Goal: Book appointment/travel/reservation

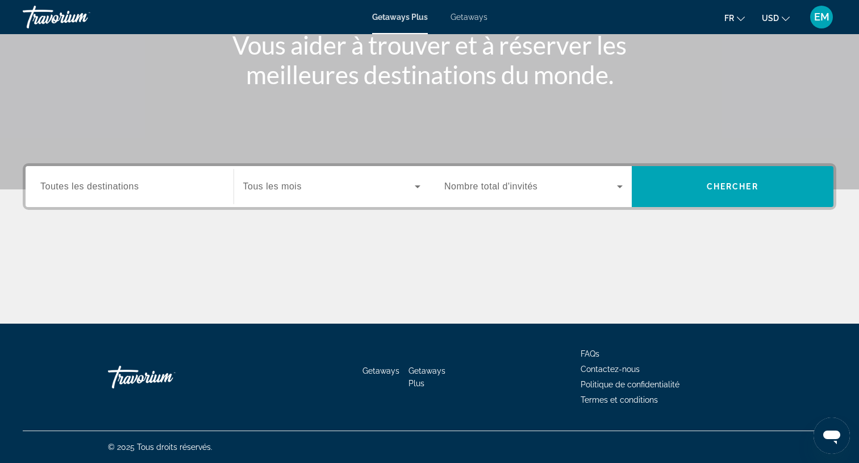
scroll to position [152, 0]
click at [340, 186] on span "Search widget" at bounding box center [329, 187] width 172 height 14
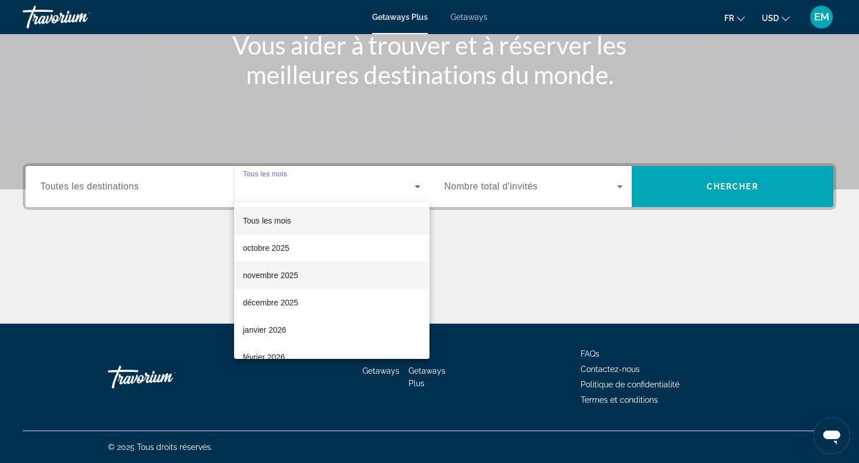
click at [296, 273] on span "novembre 2025" at bounding box center [270, 275] width 55 height 14
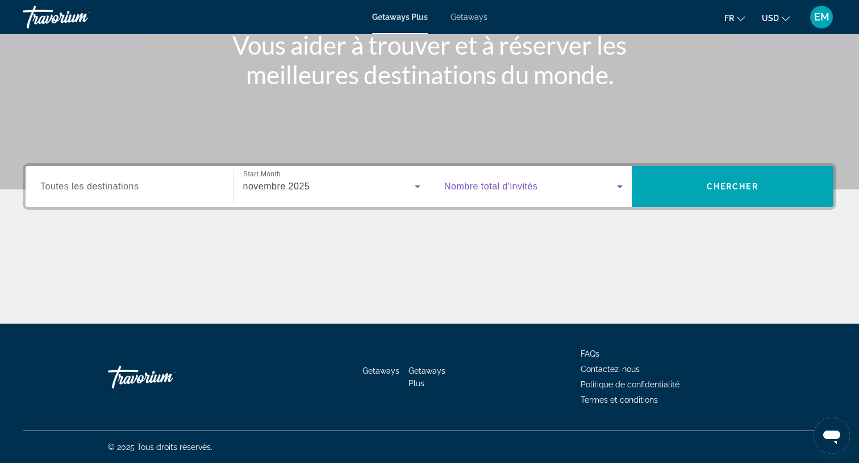
click at [553, 185] on span "Search widget" at bounding box center [530, 187] width 173 height 14
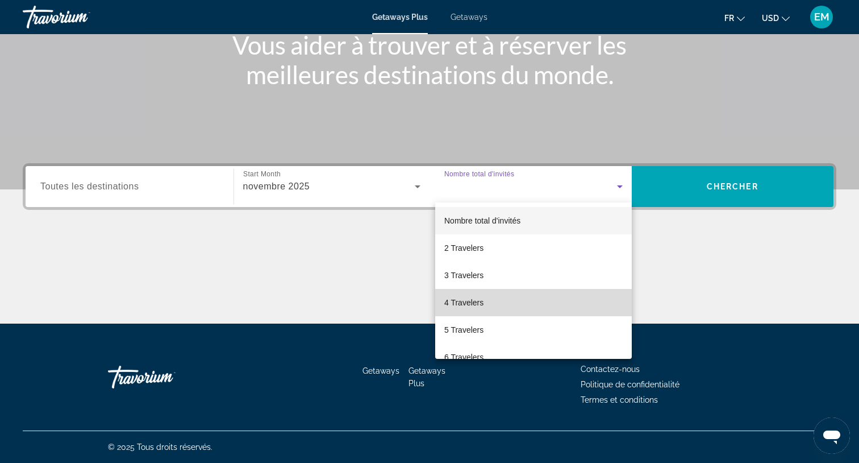
click at [478, 307] on span "4 Travelers" at bounding box center [463, 303] width 39 height 14
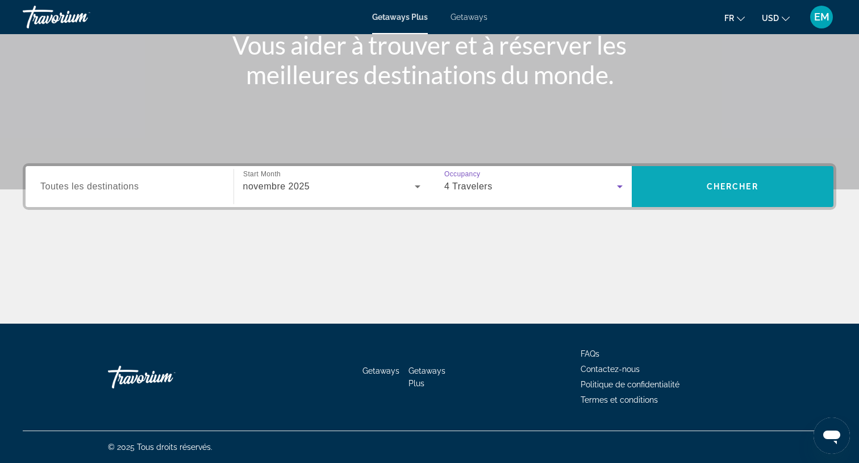
click at [702, 180] on span "Search" at bounding box center [733, 186] width 202 height 27
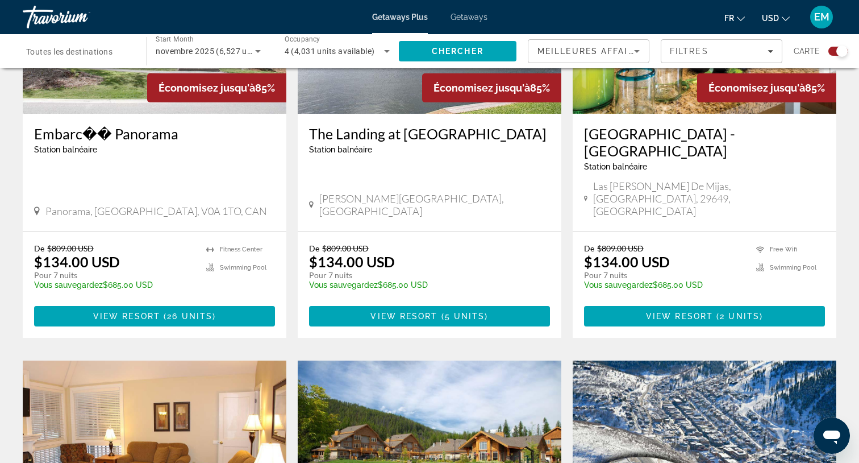
scroll to position [1306, 0]
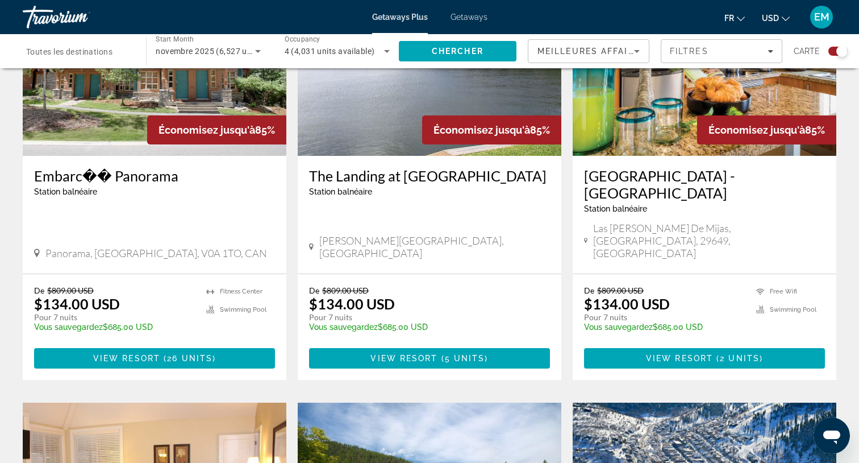
click at [98, 61] on div "Search widget" at bounding box center [78, 51] width 105 height 32
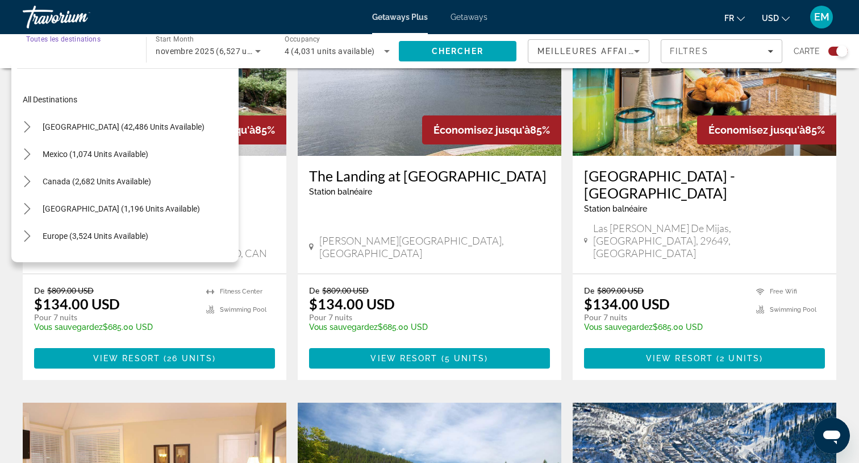
click at [67, 57] on input "Destination Toutes les destinations" at bounding box center [78, 52] width 105 height 14
click at [78, 52] on input "Destination Toutes les destinations" at bounding box center [78, 52] width 105 height 14
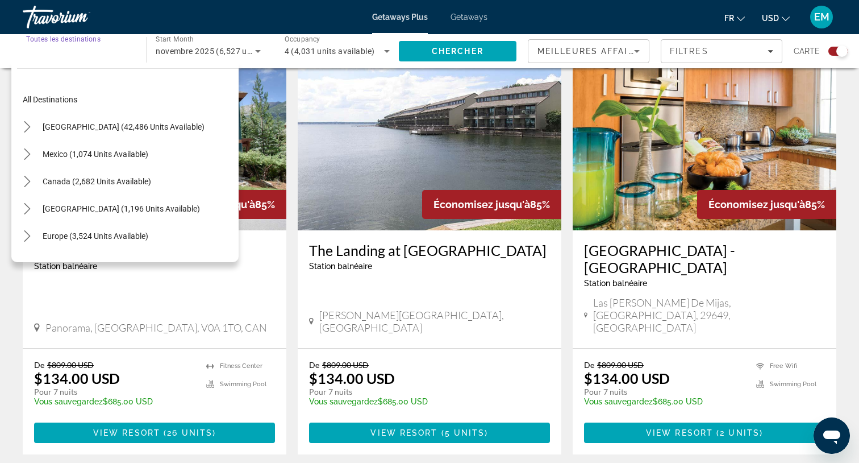
scroll to position [1235, 0]
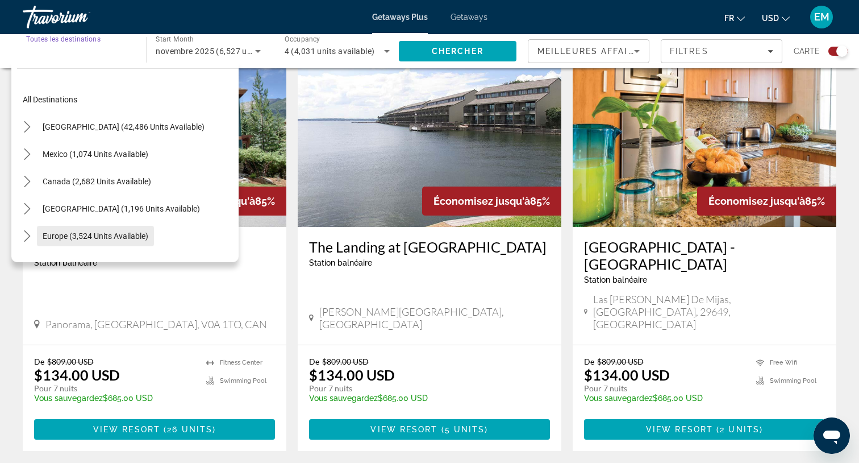
click at [53, 236] on span "Europe (3,524 units available)" at bounding box center [96, 235] width 106 height 9
type input "**********"
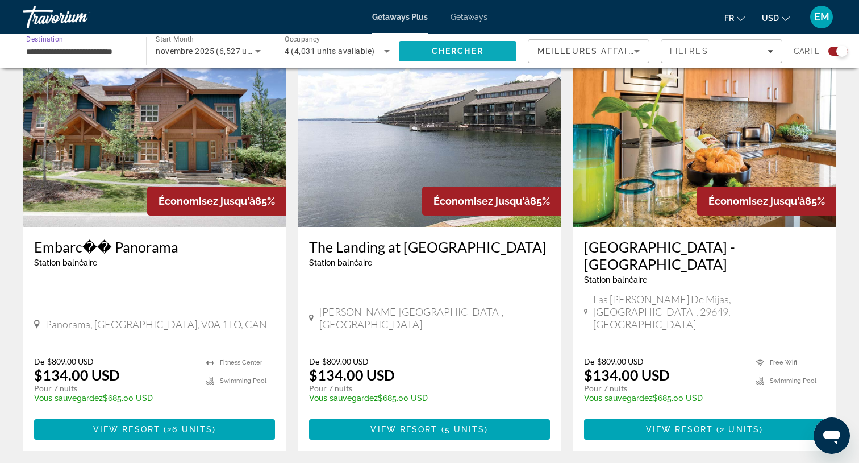
click at [447, 47] on span "Chercher" at bounding box center [458, 51] width 52 height 9
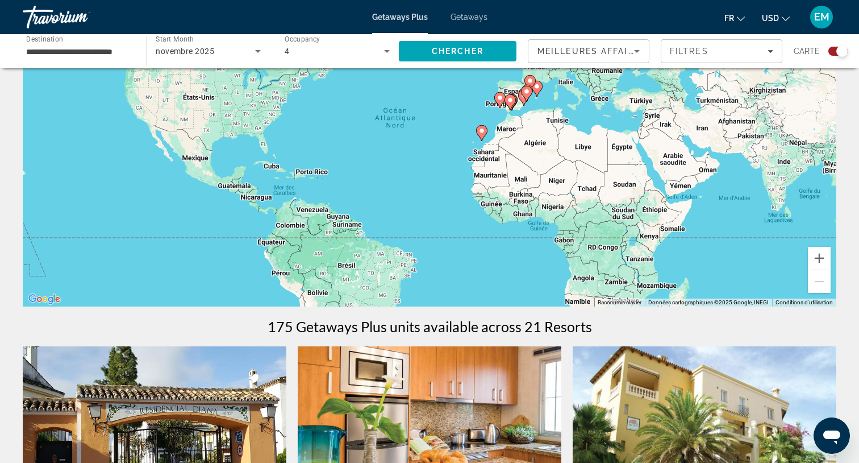
scroll to position [111, 0]
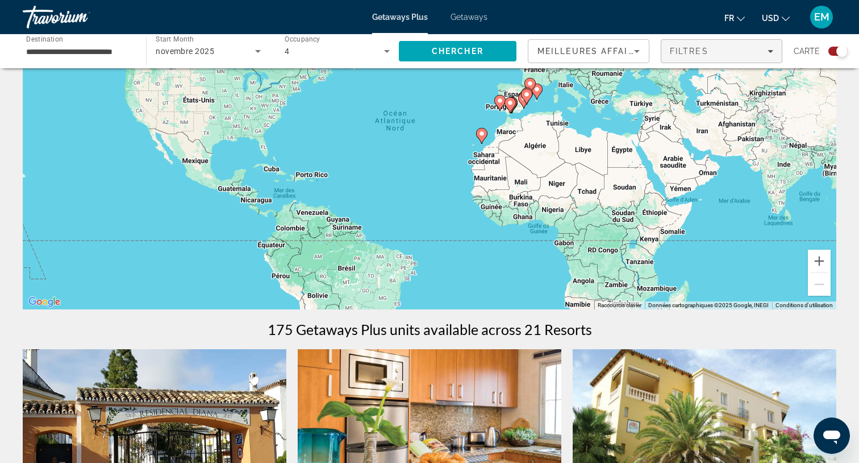
click at [732, 58] on span "Filters" at bounding box center [722, 51] width 120 height 27
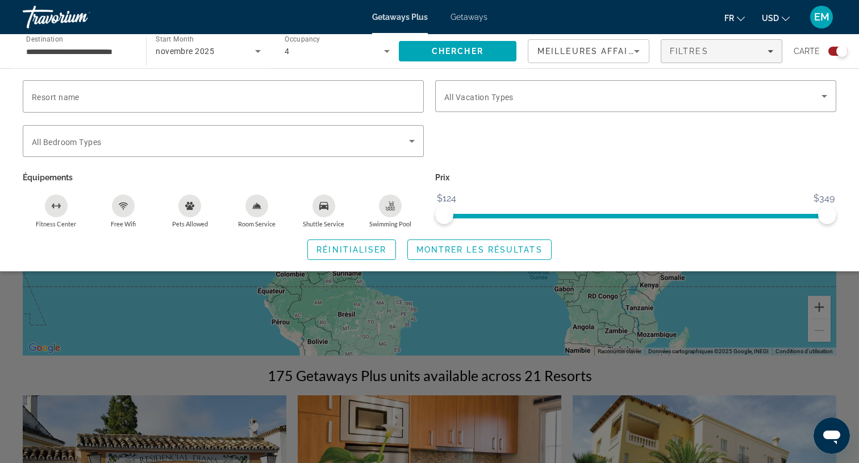
scroll to position [63, 0]
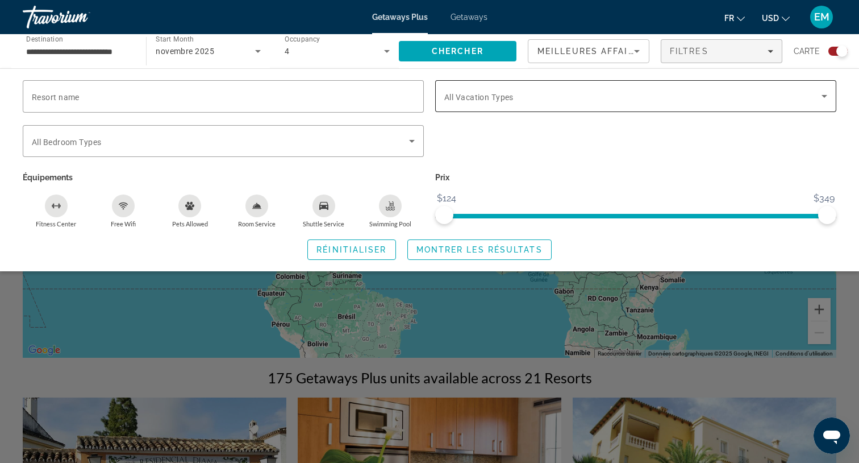
click at [550, 109] on div "Search widget" at bounding box center [635, 96] width 383 height 32
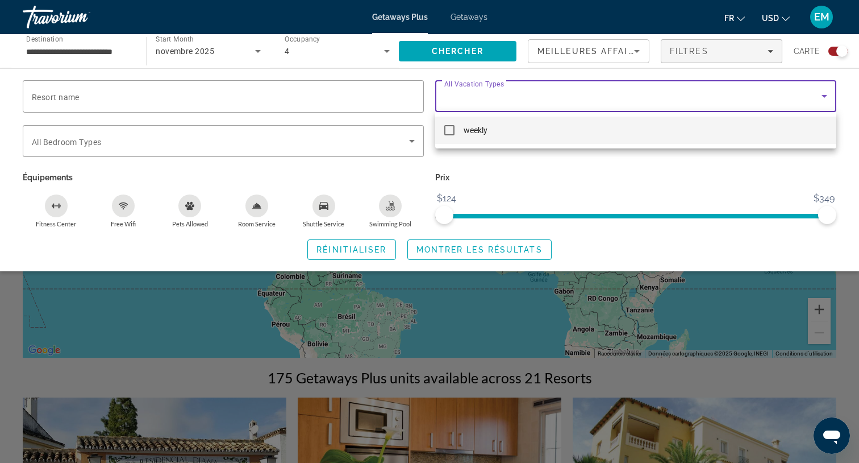
click at [488, 124] on mat-option "weekly" at bounding box center [635, 130] width 401 height 27
click at [516, 200] on div at bounding box center [429, 231] width 859 height 463
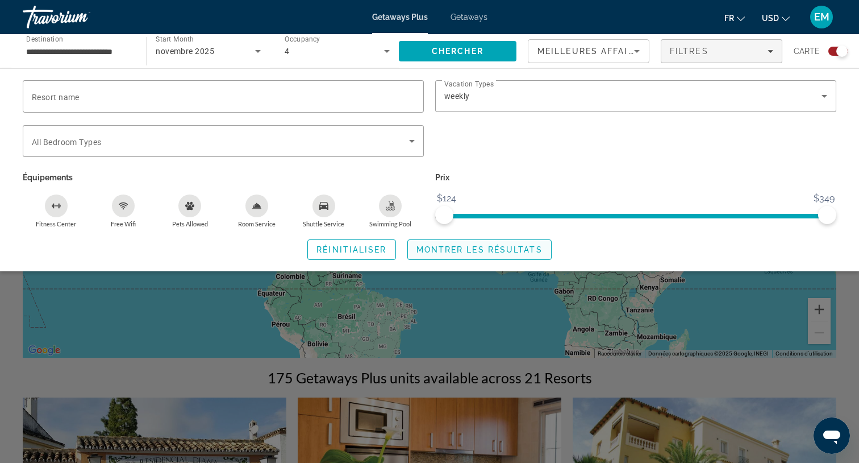
click at [465, 243] on span "Search widget" at bounding box center [479, 249] width 143 height 27
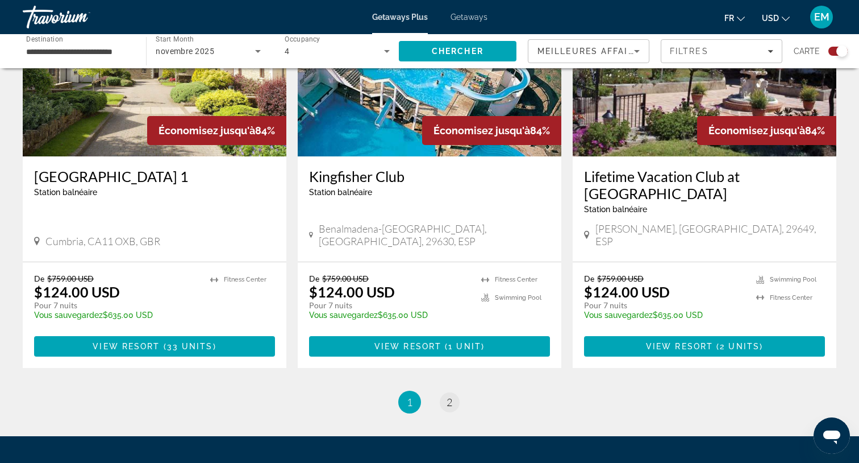
scroll to position [1772, 0]
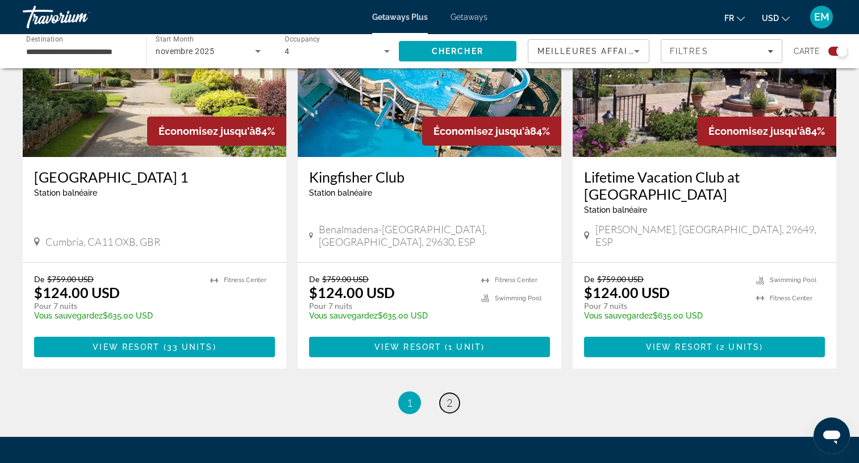
click at [450, 396] on span "2" at bounding box center [450, 402] width 6 height 13
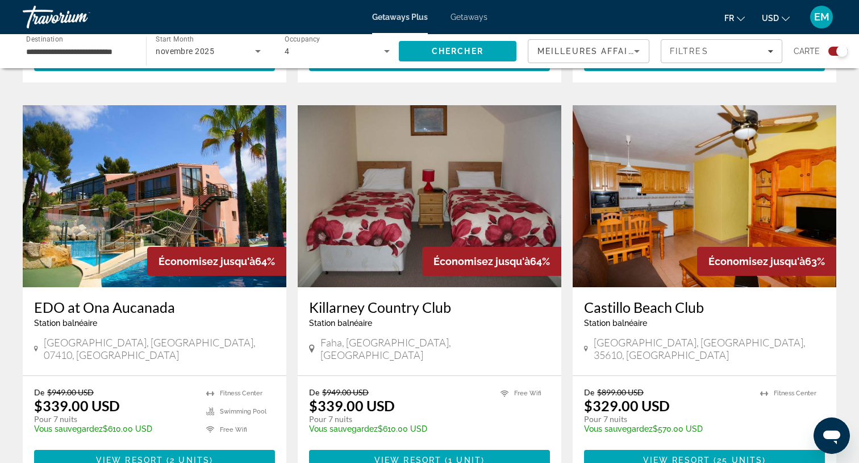
click at [211, 184] on img "Main content" at bounding box center [155, 196] width 264 height 182
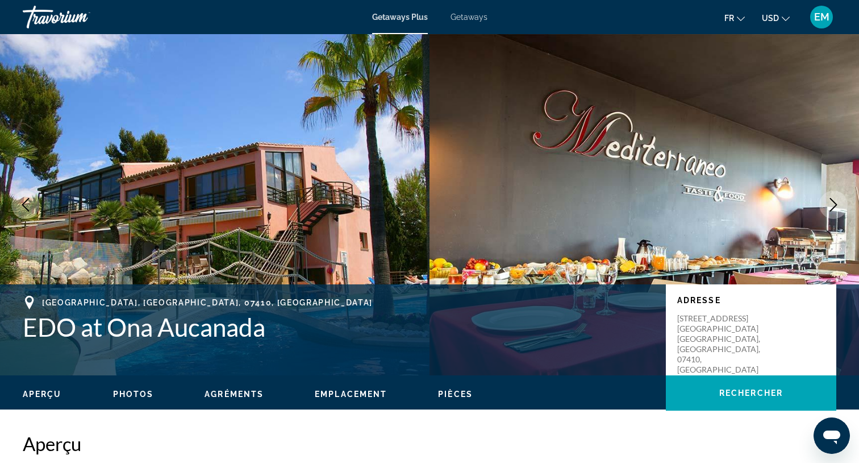
click at [834, 204] on icon "Next image" at bounding box center [834, 205] width 14 height 14
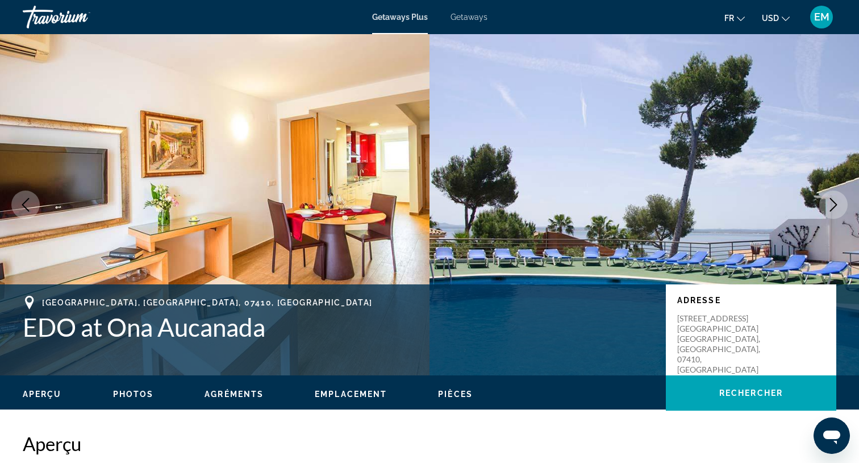
click at [834, 204] on icon "Next image" at bounding box center [834, 205] width 14 height 14
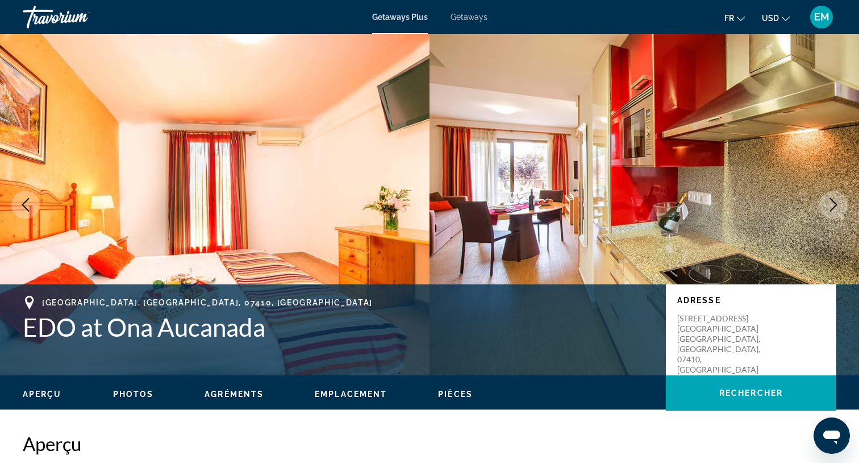
click at [834, 204] on icon "Next image" at bounding box center [834, 205] width 14 height 14
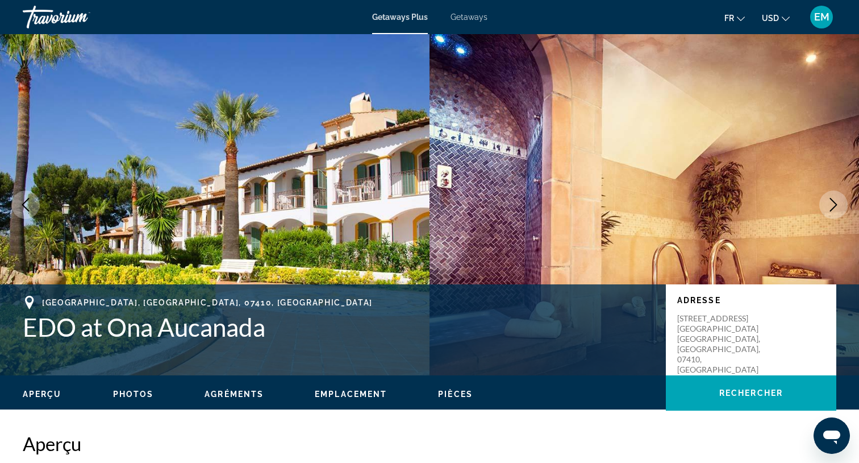
click at [834, 204] on icon "Next image" at bounding box center [834, 205] width 14 height 14
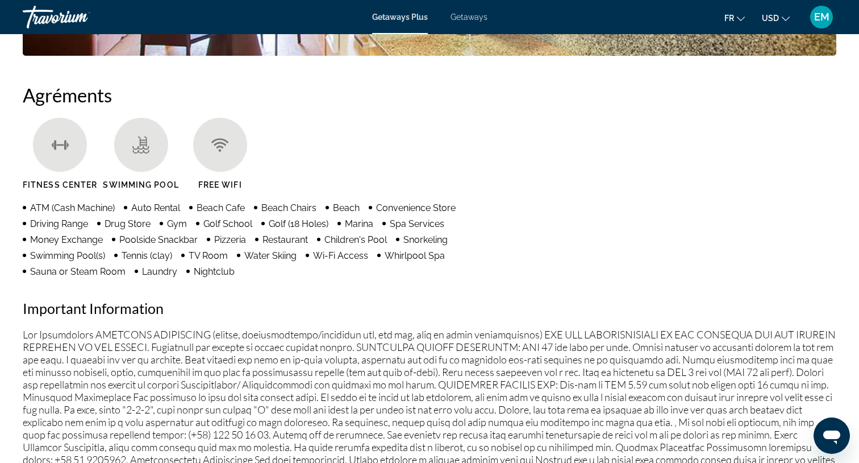
scroll to position [228, 0]
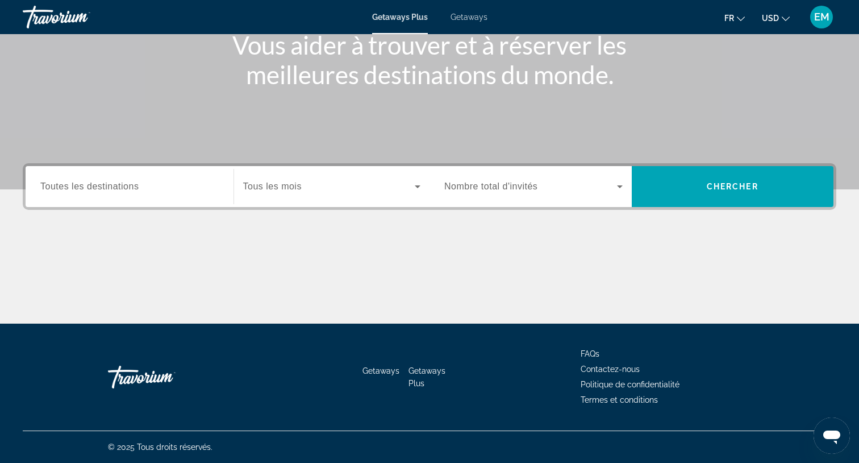
scroll to position [152, 0]
click at [356, 180] on span "Search widget" at bounding box center [329, 187] width 172 height 14
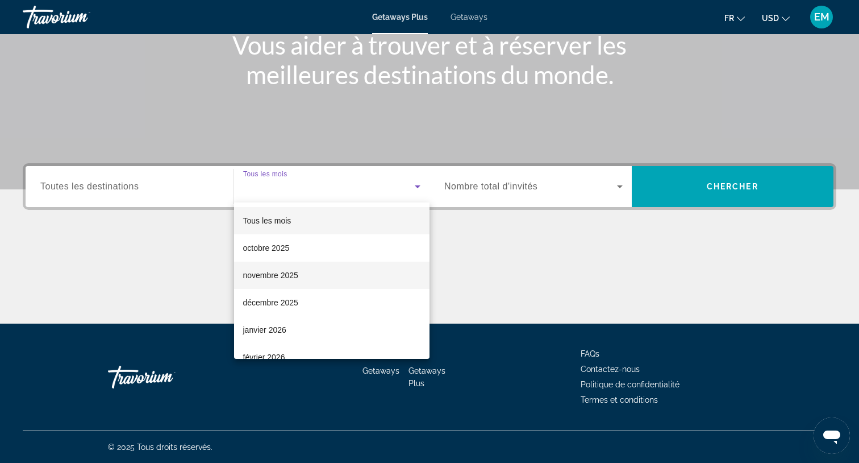
click at [300, 276] on mat-option "novembre 2025" at bounding box center [332, 274] width 196 height 27
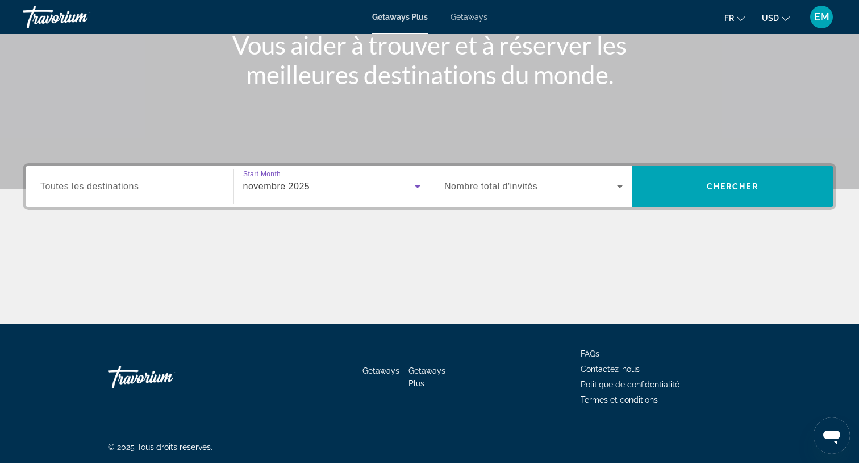
click at [493, 185] on span "Nombre total d'invités" at bounding box center [490, 186] width 93 height 10
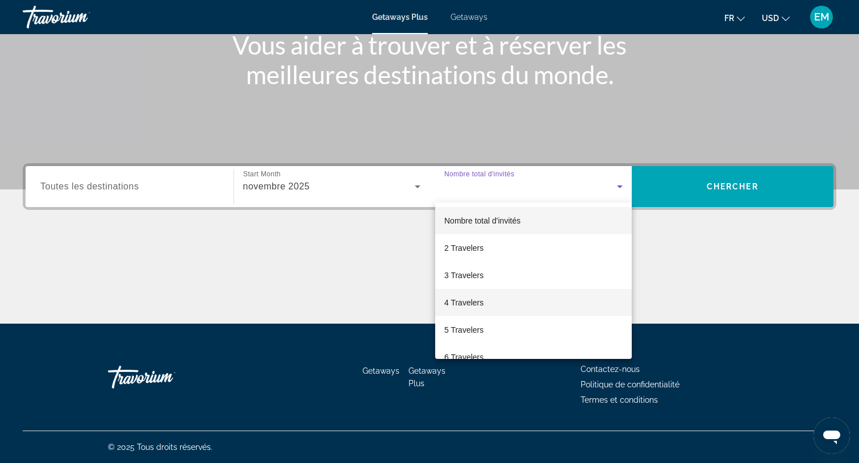
click at [476, 306] on span "4 Travelers" at bounding box center [463, 303] width 39 height 14
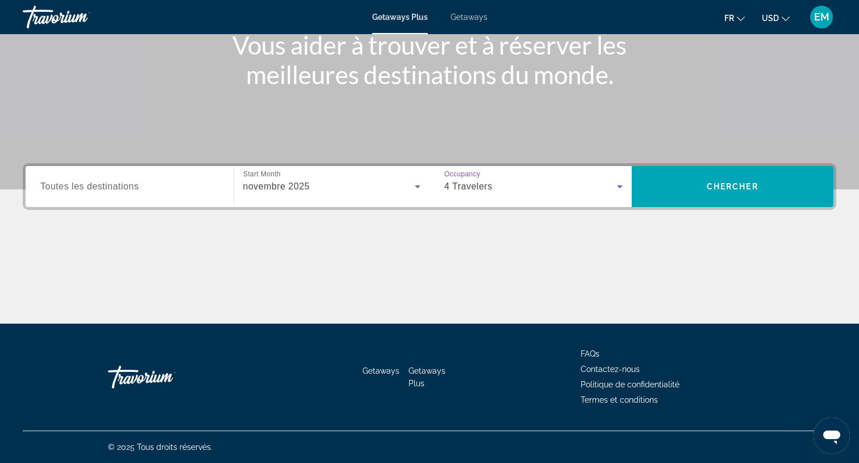
click at [152, 190] on input "Destination Toutes les destinations" at bounding box center [129, 187] width 178 height 14
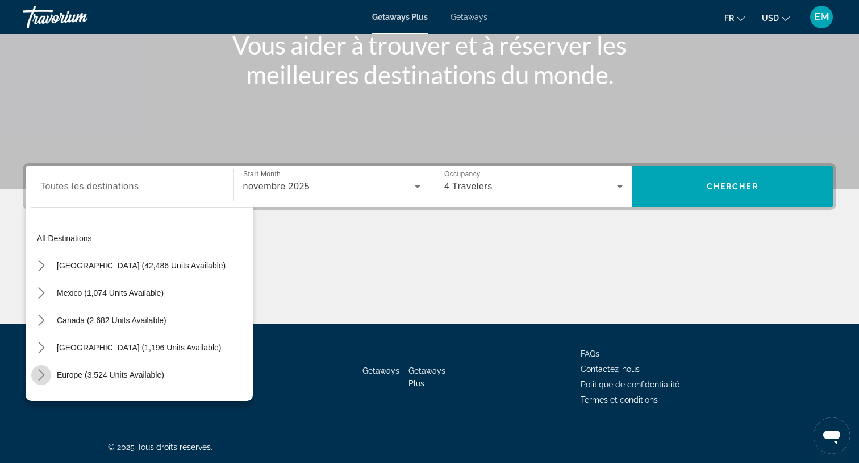
click at [40, 373] on icon "Toggle Europe (3,524 units available) submenu" at bounding box center [41, 374] width 11 height 11
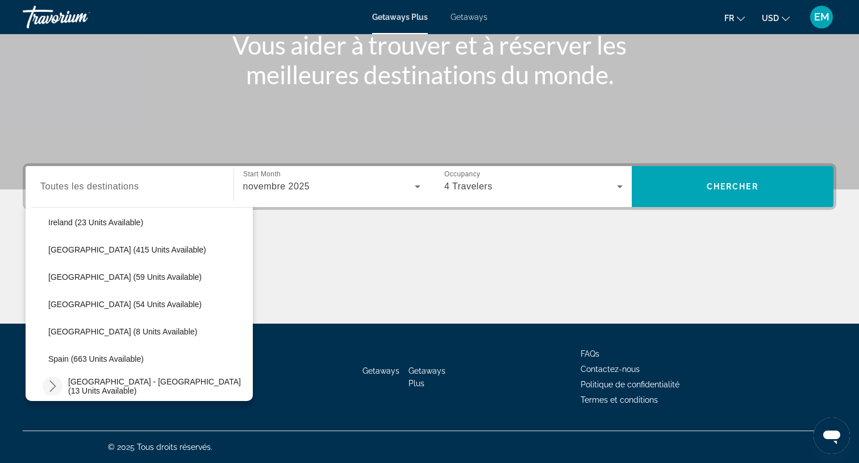
scroll to position [422, 0]
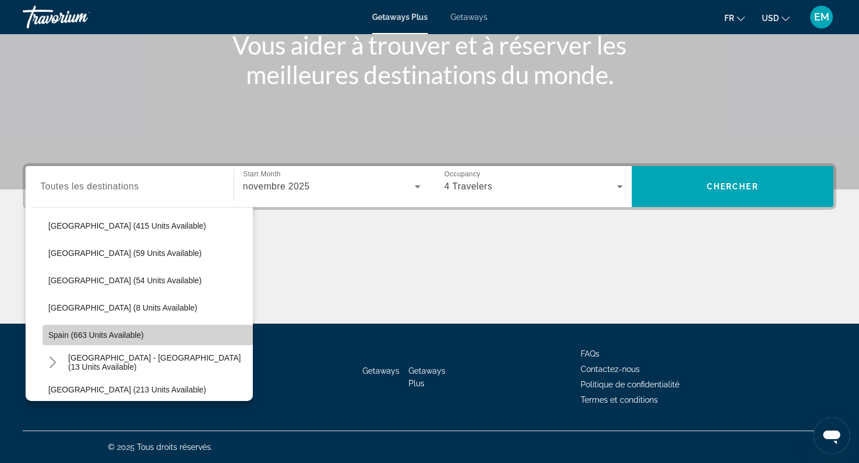
click at [88, 340] on span "Select destination: Spain (663 units available)" at bounding box center [148, 334] width 210 height 27
type input "**********"
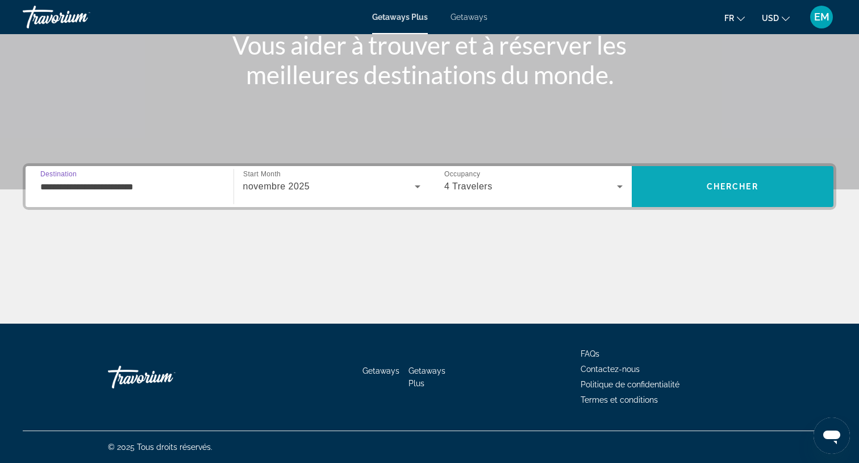
click at [738, 183] on span "Chercher" at bounding box center [733, 186] width 52 height 9
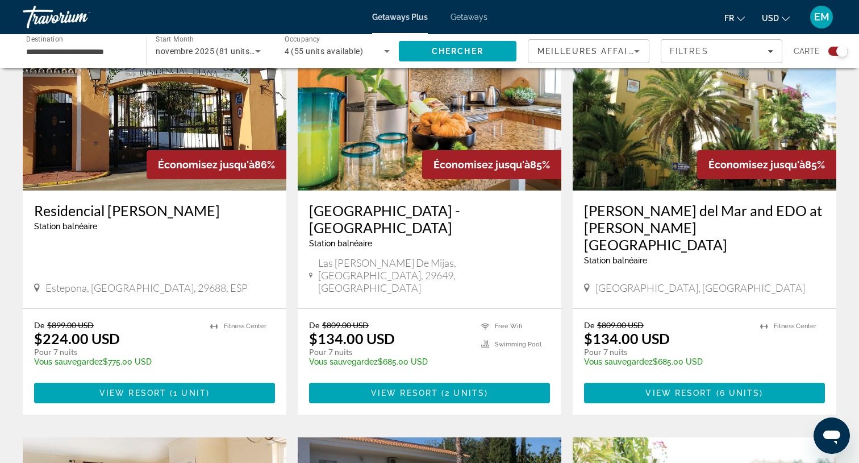
scroll to position [438, 0]
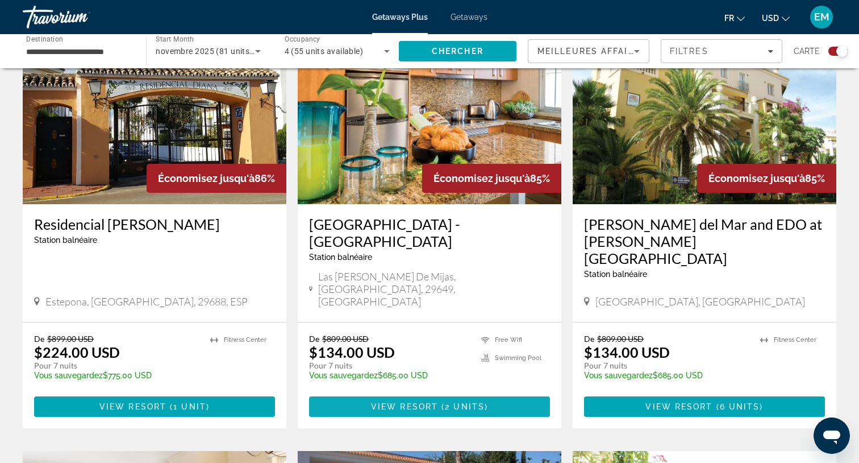
click at [467, 402] on span "2 units" at bounding box center [465, 406] width 40 height 9
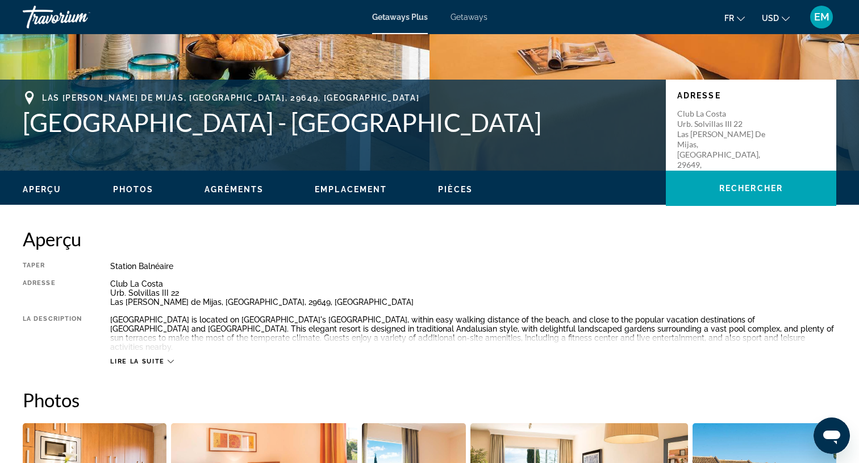
scroll to position [208, 0]
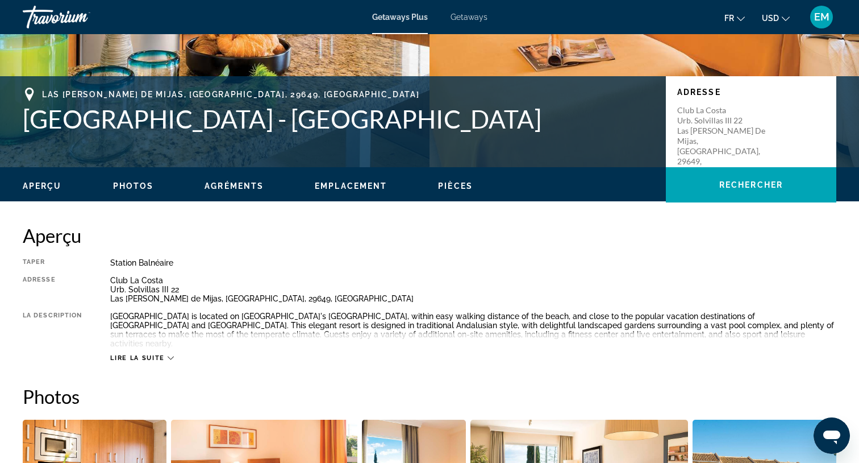
click at [140, 354] on span "Lire la suite" at bounding box center [137, 357] width 54 height 7
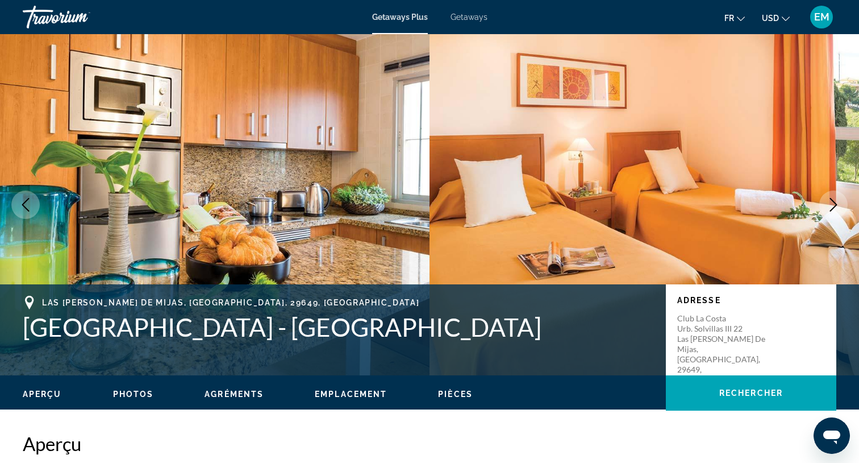
scroll to position [0, 0]
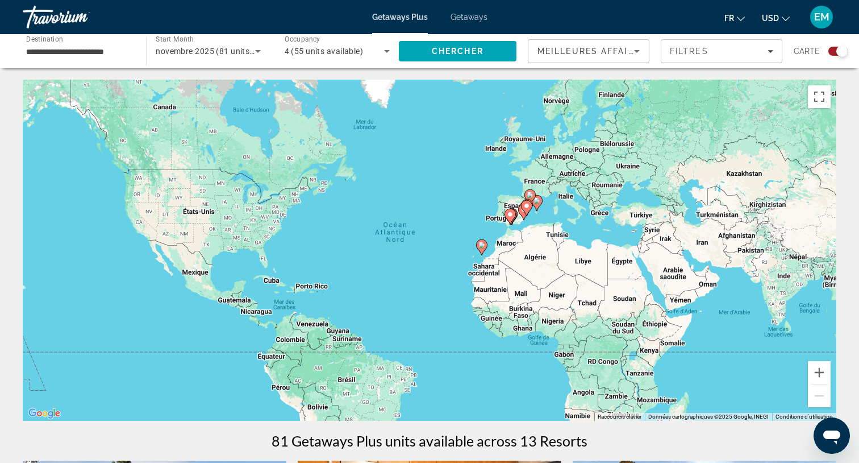
click at [252, 52] on icon "Search widget" at bounding box center [258, 51] width 14 height 14
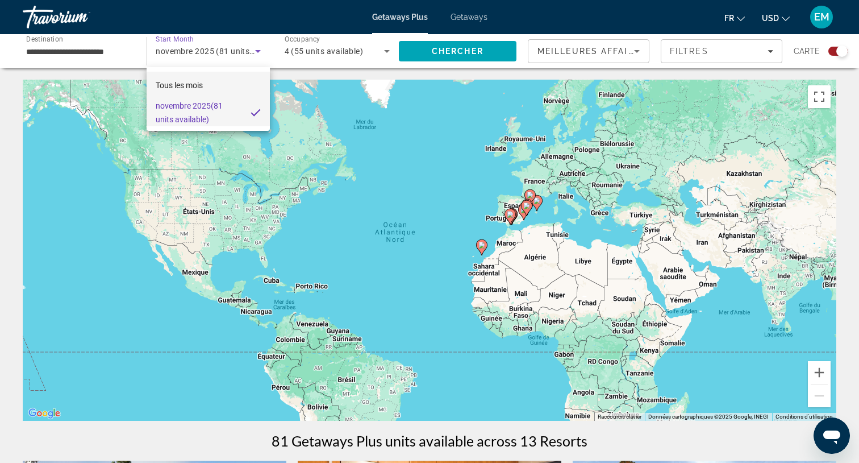
click at [210, 85] on mat-option "Tous les mois" at bounding box center [208, 85] width 123 height 27
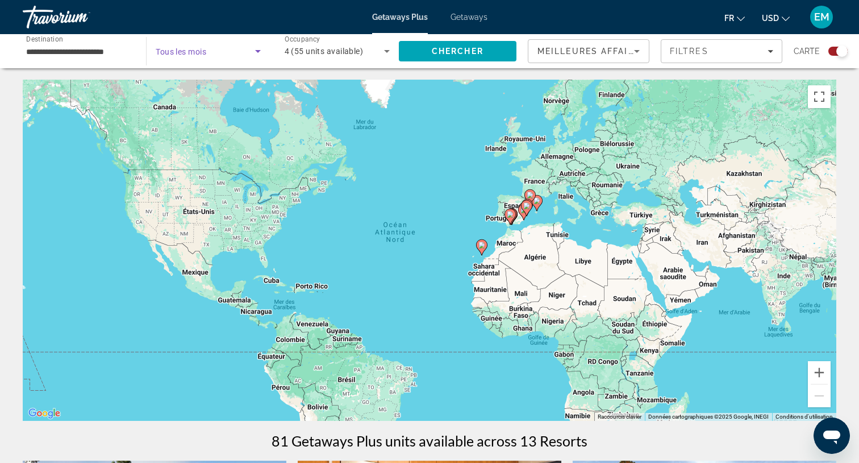
click at [257, 53] on icon "Search widget" at bounding box center [258, 51] width 14 height 14
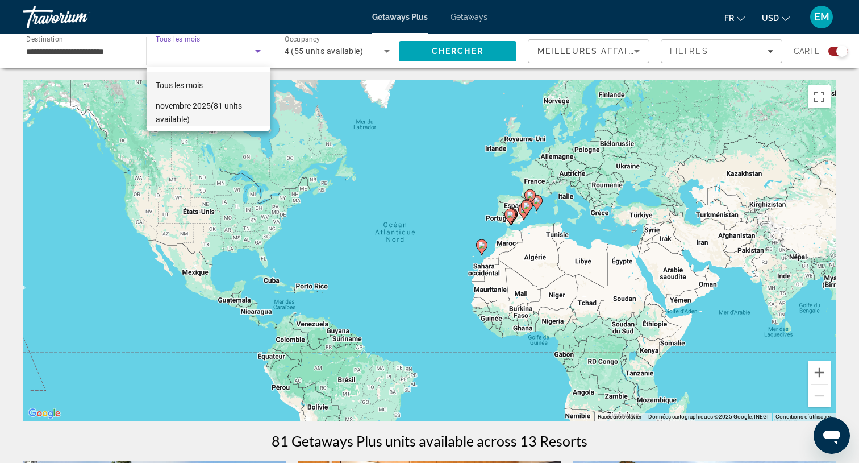
click at [224, 121] on span "novembre 2025 (81 units available)" at bounding box center [208, 112] width 105 height 27
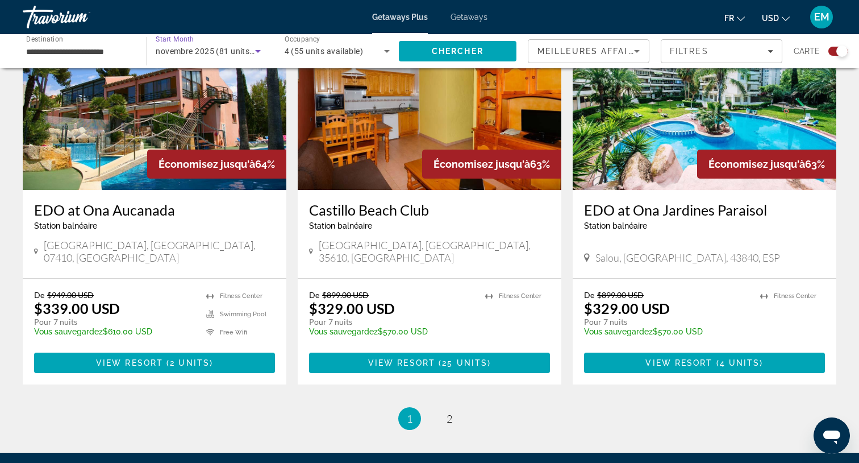
scroll to position [1752, 0]
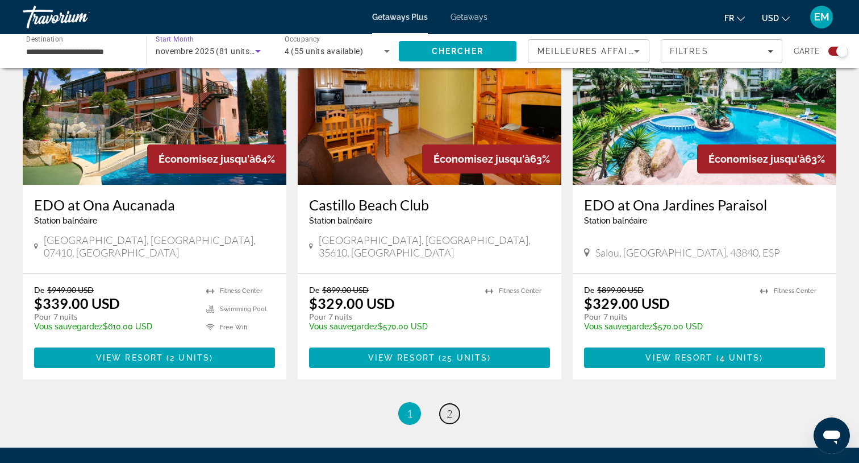
click at [447, 407] on span "2" at bounding box center [450, 413] width 6 height 13
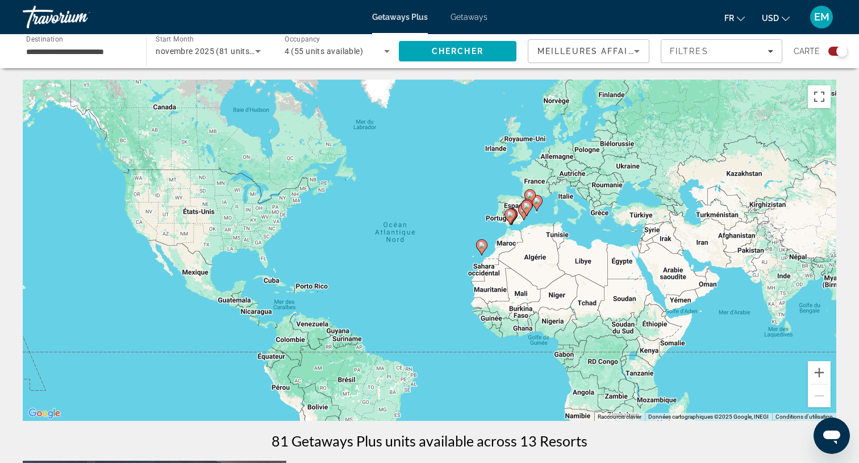
click at [510, 215] on image "Main content" at bounding box center [510, 214] width 7 height 7
type input "**********"
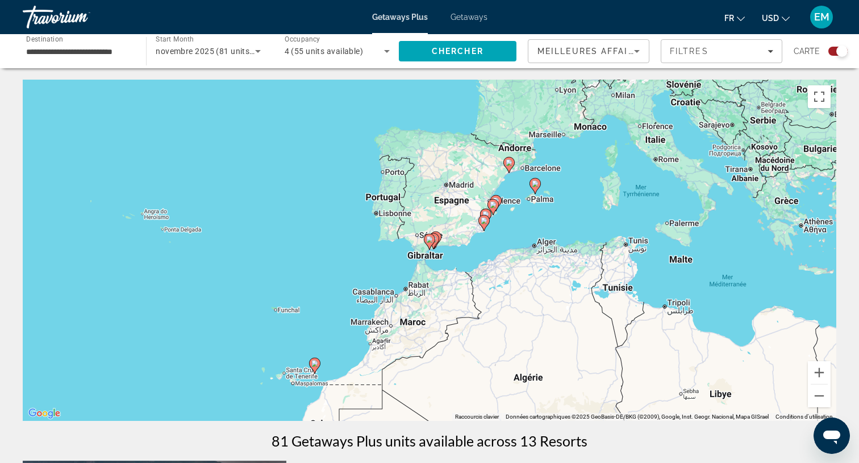
click at [250, 54] on span "novembre 2025 (81 units available)" at bounding box center [222, 51] width 132 height 9
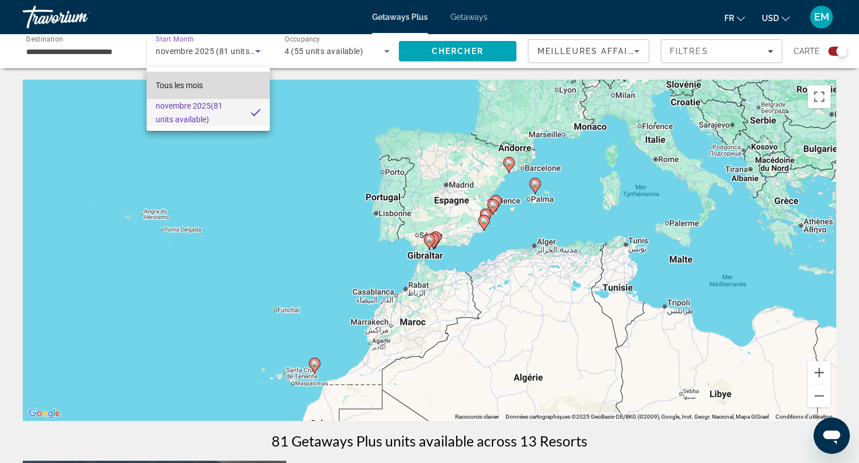
click at [212, 83] on mat-option "Tous les mois" at bounding box center [208, 85] width 123 height 27
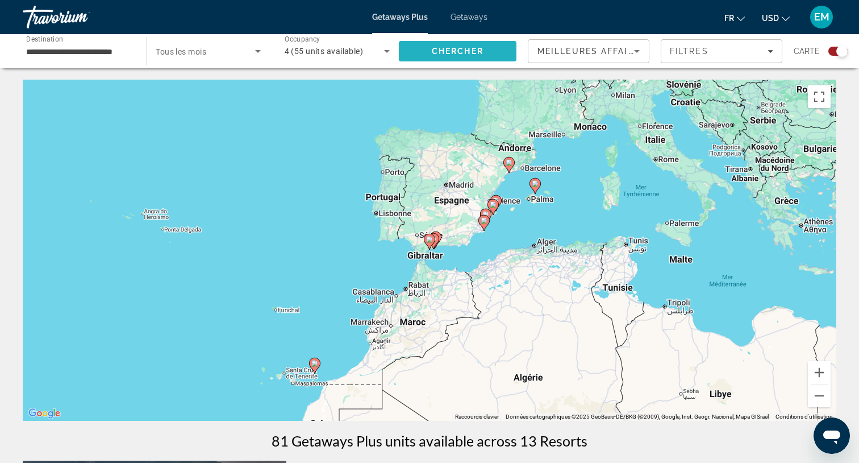
click at [478, 52] on span "Chercher" at bounding box center [458, 51] width 52 height 9
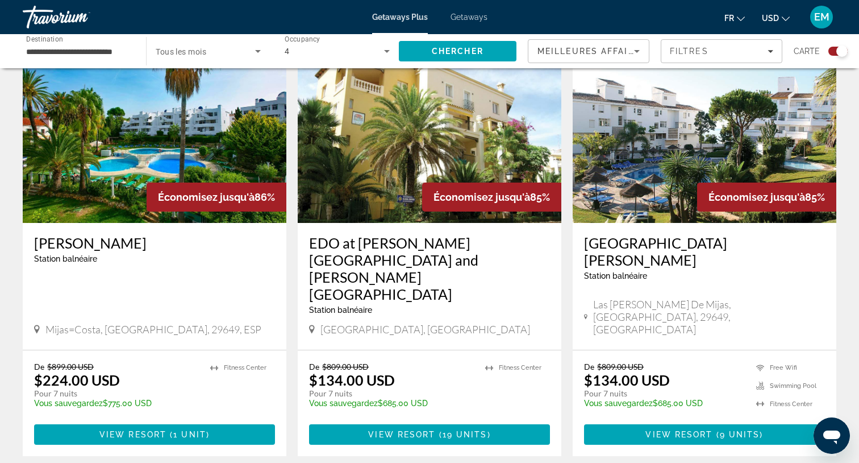
scroll to position [422, 0]
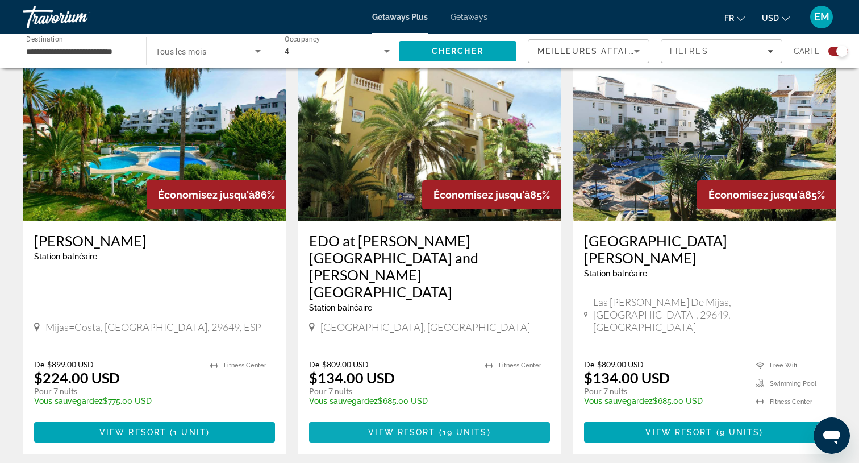
click at [465, 418] on span "Main content" at bounding box center [429, 431] width 241 height 27
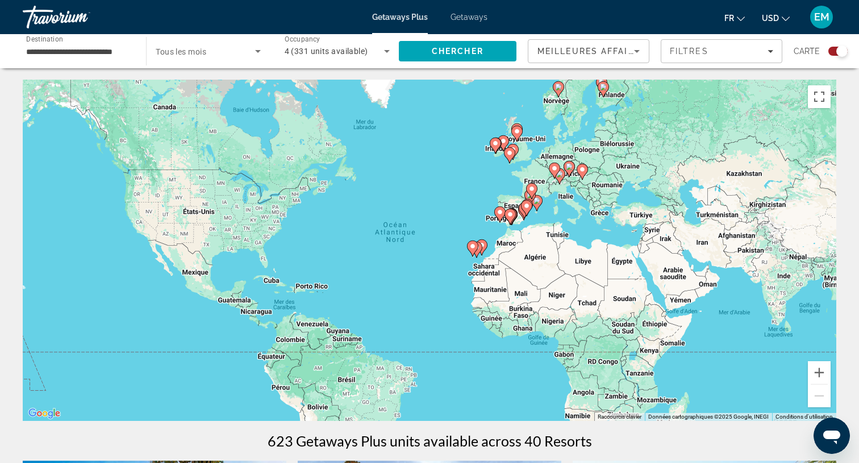
click at [519, 134] on image "Main content" at bounding box center [517, 131] width 7 height 7
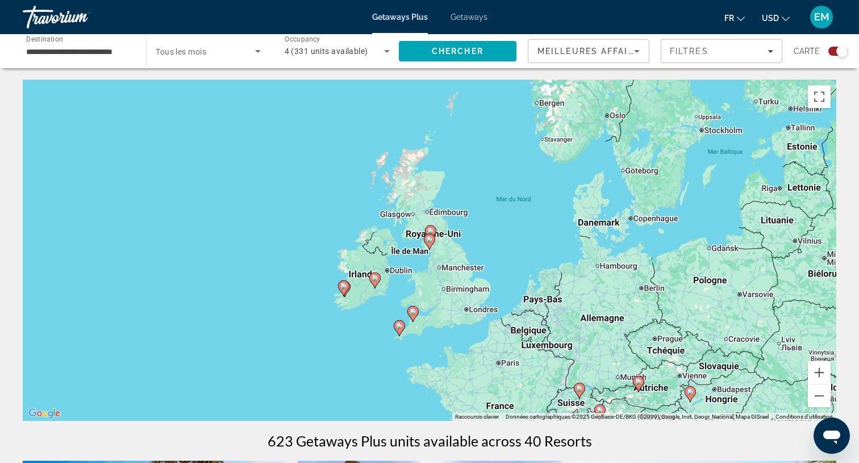
click at [431, 230] on image "Main content" at bounding box center [430, 230] width 7 height 7
type input "**********"
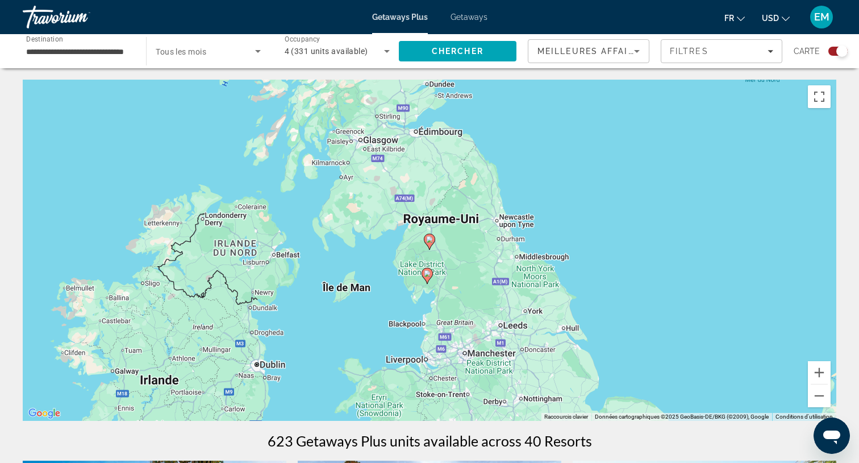
click at [430, 241] on image "Main content" at bounding box center [429, 239] width 7 height 7
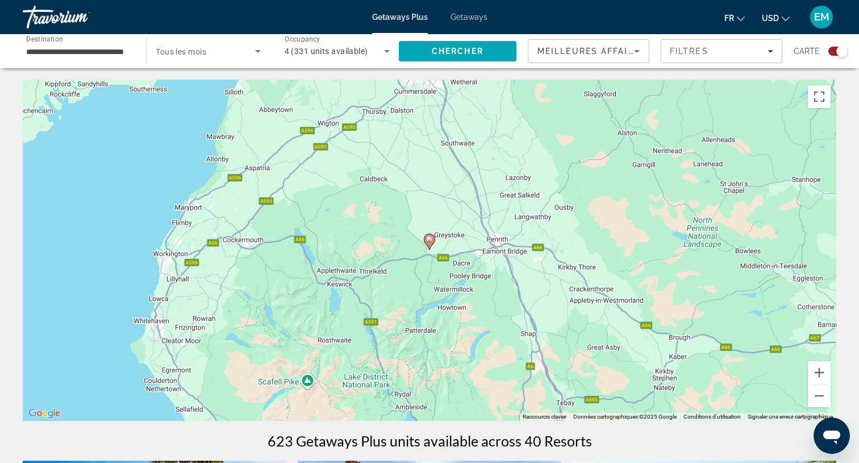
click at [430, 241] on image "Main content" at bounding box center [429, 239] width 7 height 7
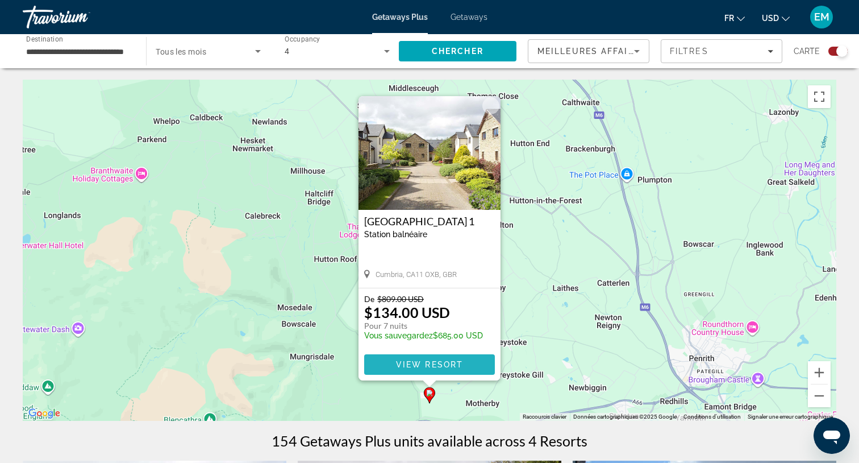
click at [458, 363] on span "View Resort" at bounding box center [429, 364] width 67 height 9
